Goal: Information Seeking & Learning: Learn about a topic

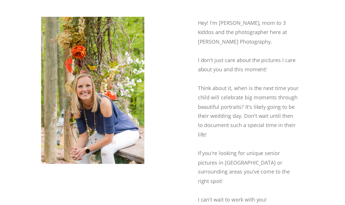
scroll to position [1023, 0]
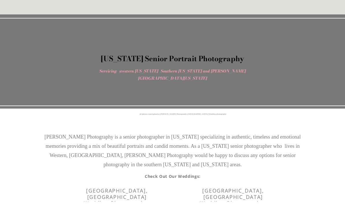
scroll to position [2541, 0]
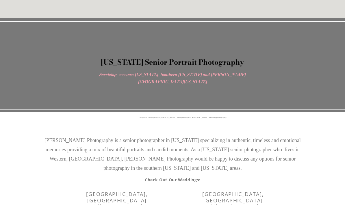
click at [237, 201] on h3 "[PERSON_NAME], [GEOGRAPHIC_DATA] Wedding Photographer" at bounding box center [232, 198] width 75 height 15
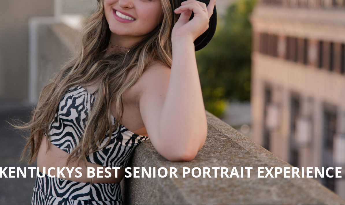
scroll to position [0, 0]
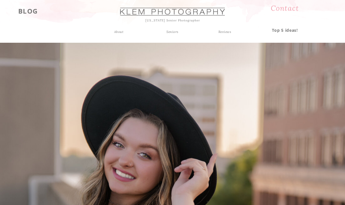
click at [34, 13] on h3 "BLOG" at bounding box center [28, 10] width 38 height 10
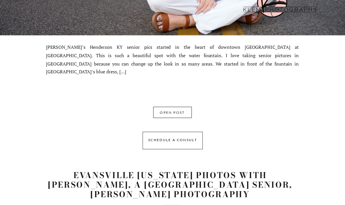
scroll to position [1571, 0]
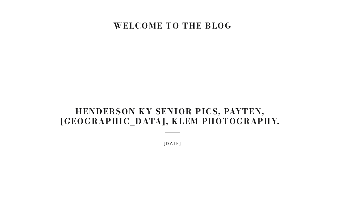
scroll to position [107, 0]
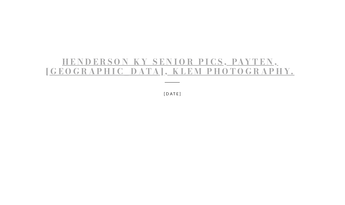
click at [65, 63] on h1 "Henderson KY Senior Pics, Payten, Henderson County, Klem Photography." at bounding box center [170, 66] width 259 height 19
click at [66, 65] on link "Henderson KY Senior Pics, Payten, Henderson County, Klem Photography." at bounding box center [170, 66] width 248 height 22
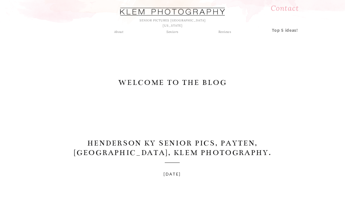
click at [291, 32] on h3 "Top 5 ideas!" at bounding box center [284, 29] width 38 height 5
